Goal: Information Seeking & Learning: Learn about a topic

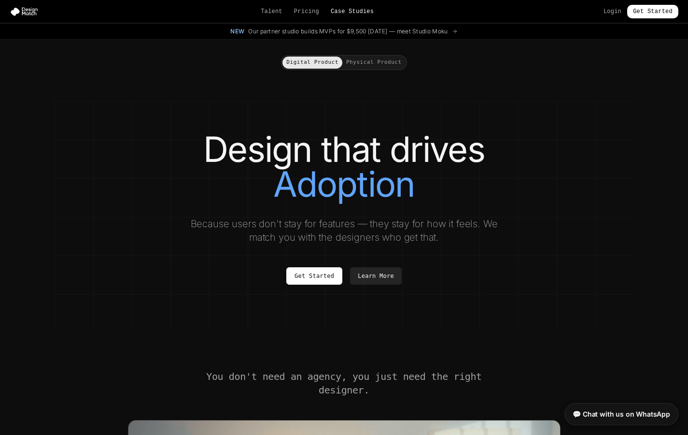
click at [358, 13] on link "Case Studies" at bounding box center [352, 12] width 43 height 8
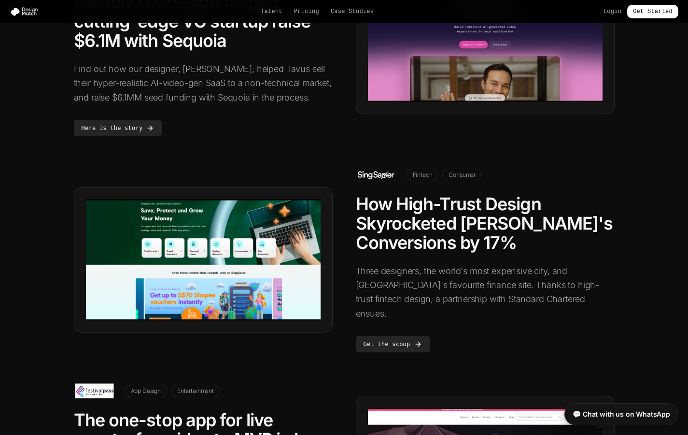
scroll to position [355, 0]
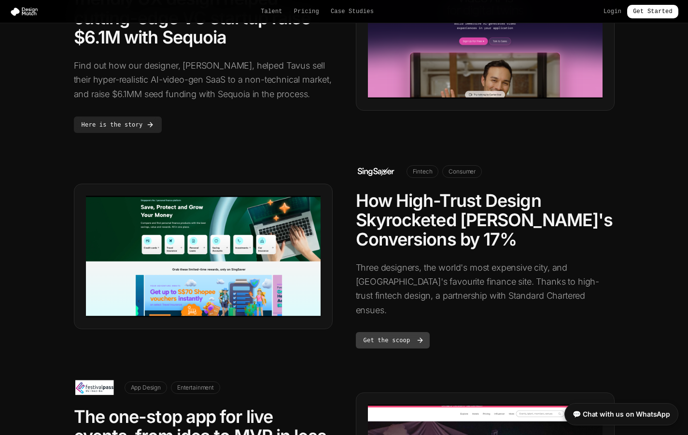
click at [391, 332] on link "Get the scoop" at bounding box center [393, 340] width 74 height 16
